Goal: Information Seeking & Learning: Learn about a topic

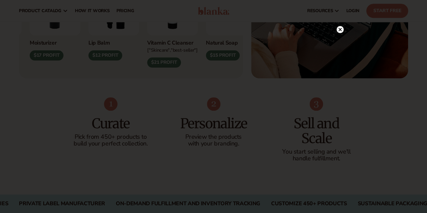
scroll to position [270, 0]
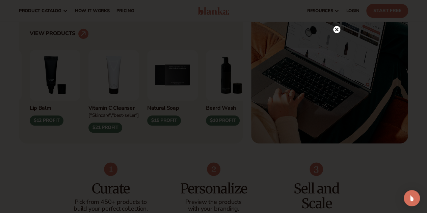
click at [338, 29] on circle at bounding box center [336, 29] width 7 height 7
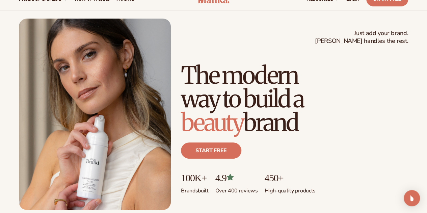
scroll to position [0, 0]
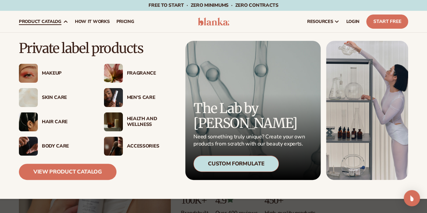
click at [53, 71] on div "Makeup" at bounding box center [66, 73] width 49 height 6
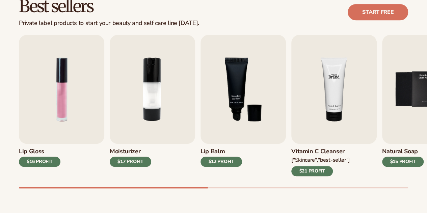
scroll to position [202, 0]
click at [426, 89] on img "5 / 9" at bounding box center [424, 89] width 85 height 109
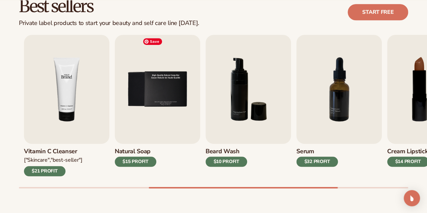
click at [43, 81] on img "4 / 9" at bounding box center [66, 89] width 85 height 109
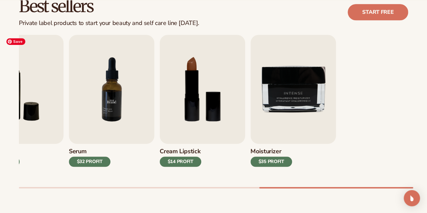
click at [17, 84] on div "Best sellers Private label products to start your beauty and self care line [DA…" at bounding box center [213, 100] width 427 height 242
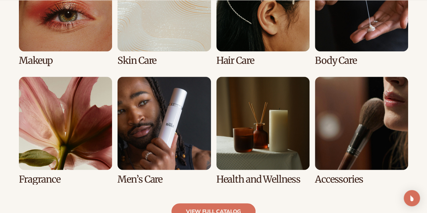
scroll to position [546, 0]
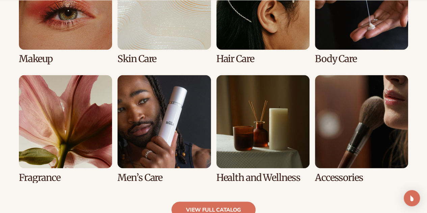
click at [279, 37] on link "3 / 8" at bounding box center [262, 11] width 93 height 108
click at [251, 24] on link "3 / 8" at bounding box center [262, 11] width 93 height 108
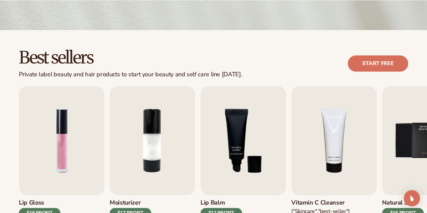
scroll to position [169, 0]
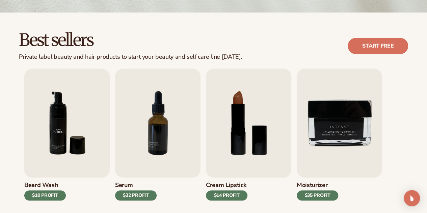
click at [0, 70] on div "Best sellers Private label beauty and hair products to start your beauty and se…" at bounding box center [213, 133] width 427 height 242
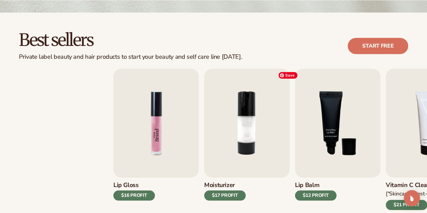
click at [337, 127] on div "Lip Gloss $16 PROFIT Moisturizer $17 PROFIT Lip Balm $12 PROFIT" at bounding box center [307, 138] width 389 height 141
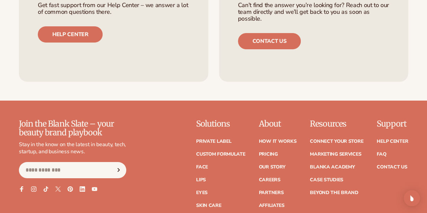
scroll to position [1246, 0]
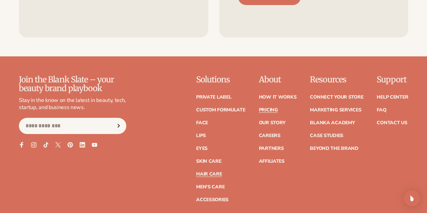
click at [258, 108] on link "Pricing" at bounding box center [267, 110] width 19 height 5
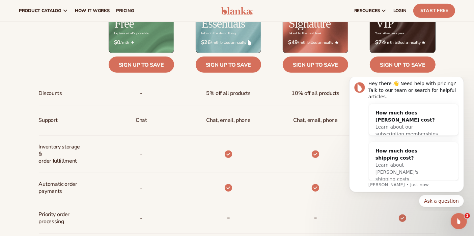
scroll to position [244, 0]
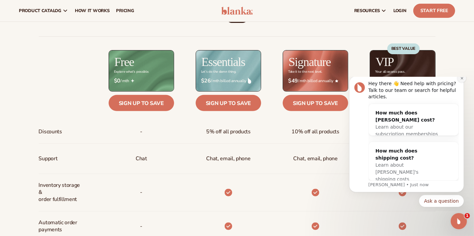
click at [426, 80] on icon "Dismiss notification" at bounding box center [462, 78] width 4 height 4
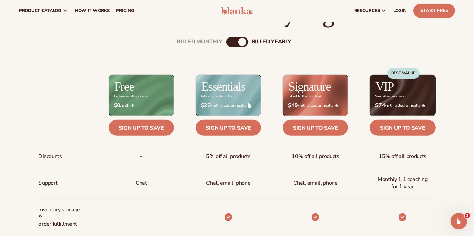
scroll to position [199, 0]
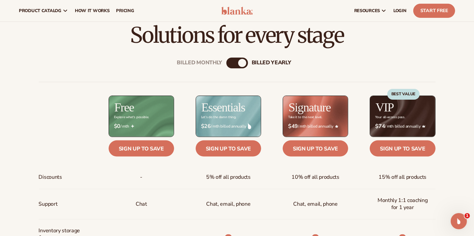
click at [233, 62] on div "Billed Monthly" at bounding box center [230, 63] width 8 height 8
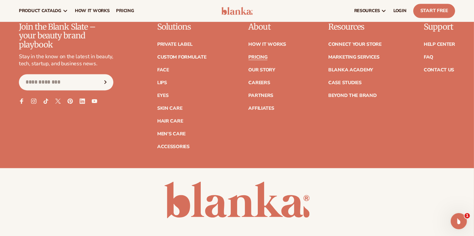
scroll to position [1369, 0]
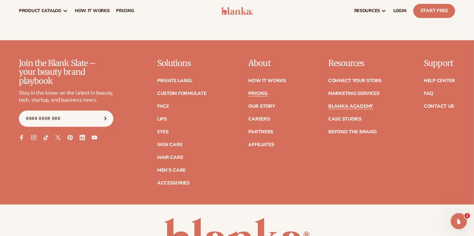
click at [347, 104] on link "Blanka Academy" at bounding box center [350, 106] width 45 height 5
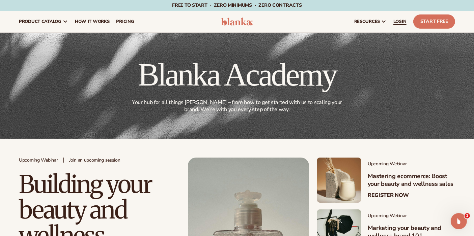
click at [398, 22] on span "LOGIN" at bounding box center [399, 21] width 13 height 5
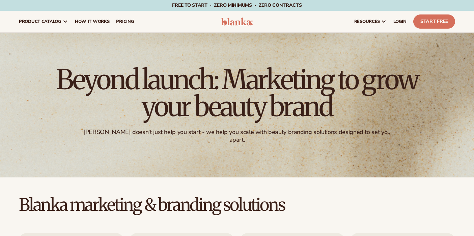
click at [127, 24] on span "pricing" at bounding box center [125, 21] width 18 height 5
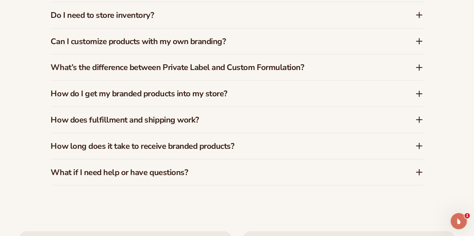
click at [271, 63] on h3 "What’s the difference between Private Label and Custom Formulation?" at bounding box center [223, 68] width 344 height 10
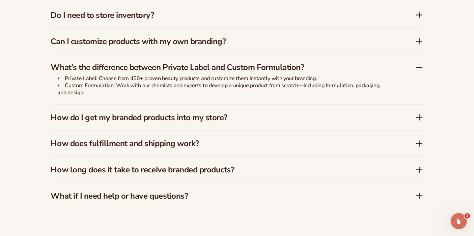
click at [168, 10] on h3 "Do I need to store inventory?" at bounding box center [223, 15] width 344 height 10
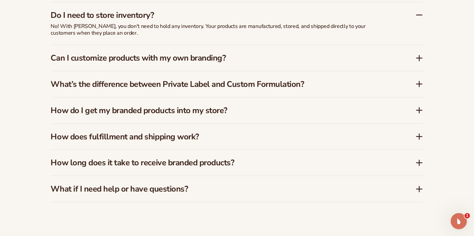
click at [216, 54] on h3 "Can I customize products with my own branding?" at bounding box center [223, 58] width 344 height 10
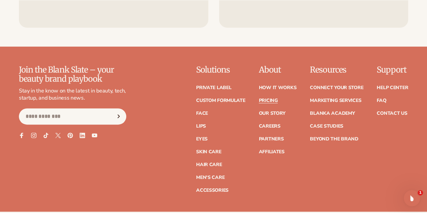
scroll to position [1372, 0]
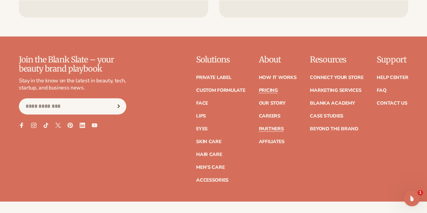
click at [258, 127] on link "Partners" at bounding box center [270, 128] width 25 height 5
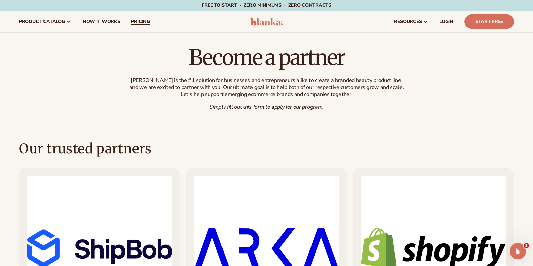
click at [140, 23] on span "pricing" at bounding box center [140, 21] width 19 height 5
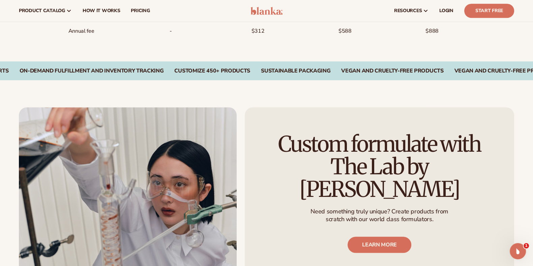
scroll to position [566, 0]
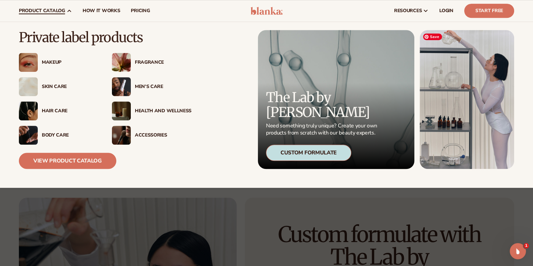
click at [451, 83] on img at bounding box center [467, 99] width 94 height 139
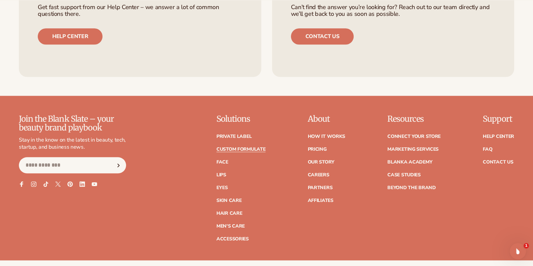
scroll to position [1035, 0]
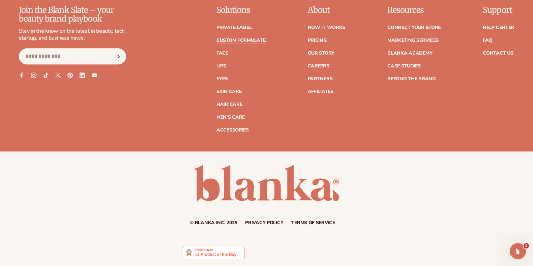
click at [241, 117] on link "Men's Care" at bounding box center [230, 117] width 28 height 5
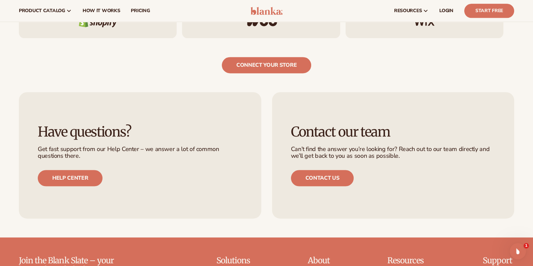
scroll to position [1114, 0]
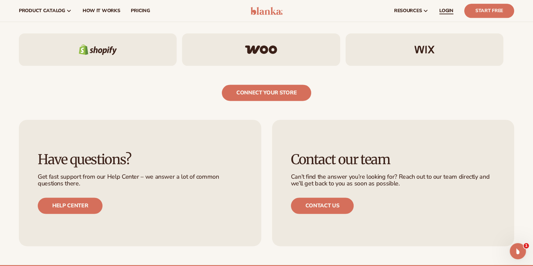
click at [442, 10] on span "LOGIN" at bounding box center [446, 10] width 14 height 5
